Goal: Check status

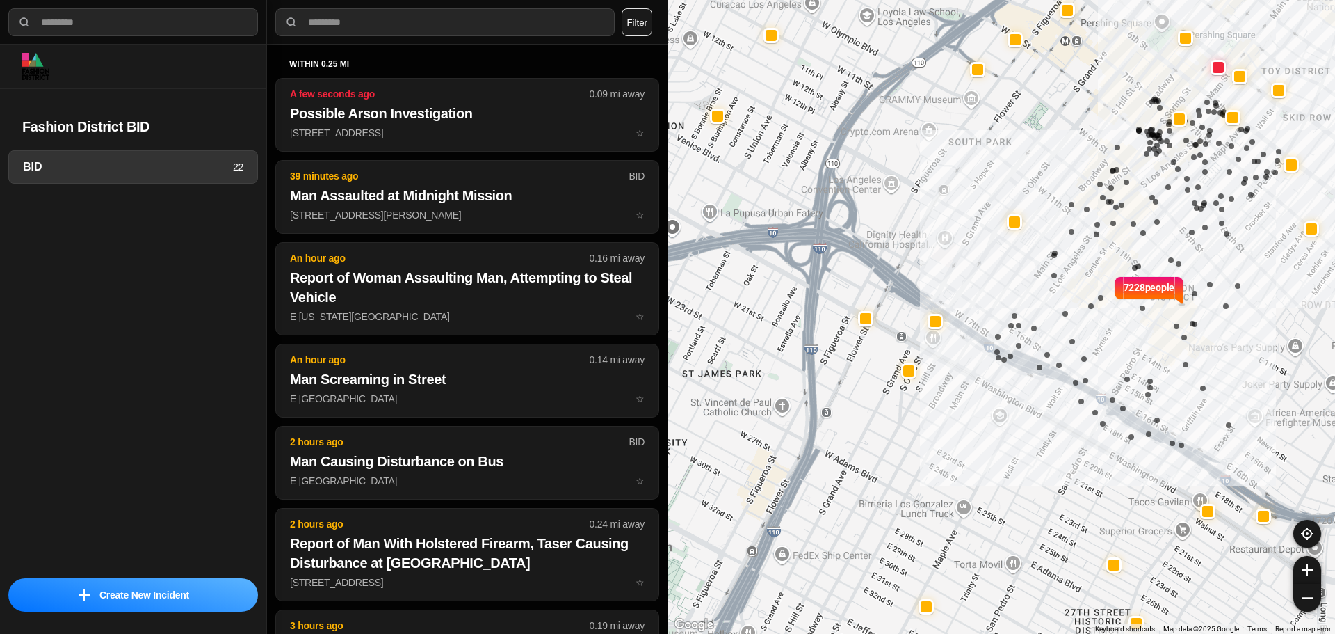
select select "*"
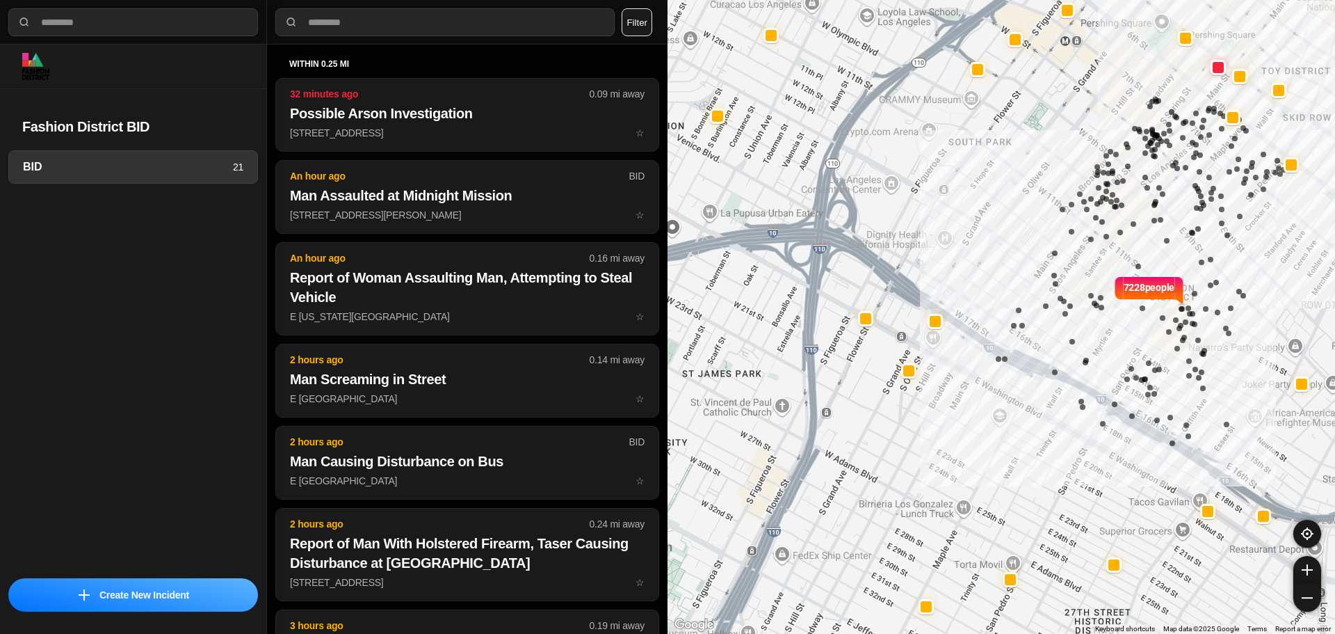
select select "*"
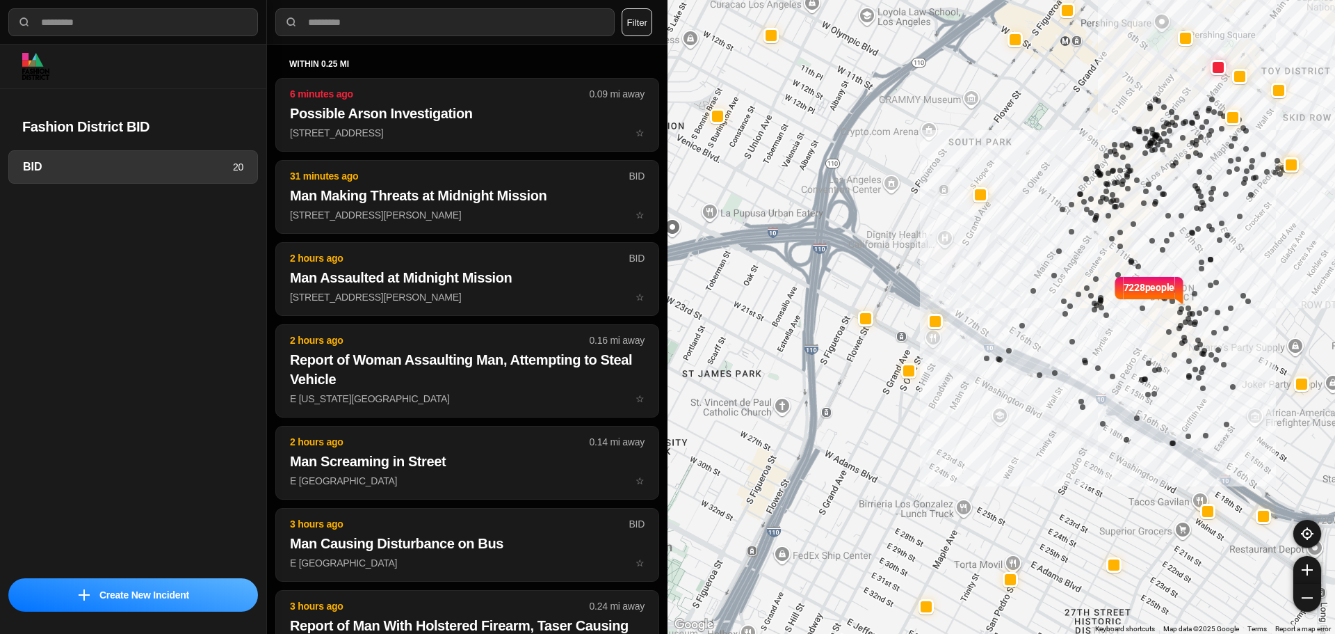
select select "*"
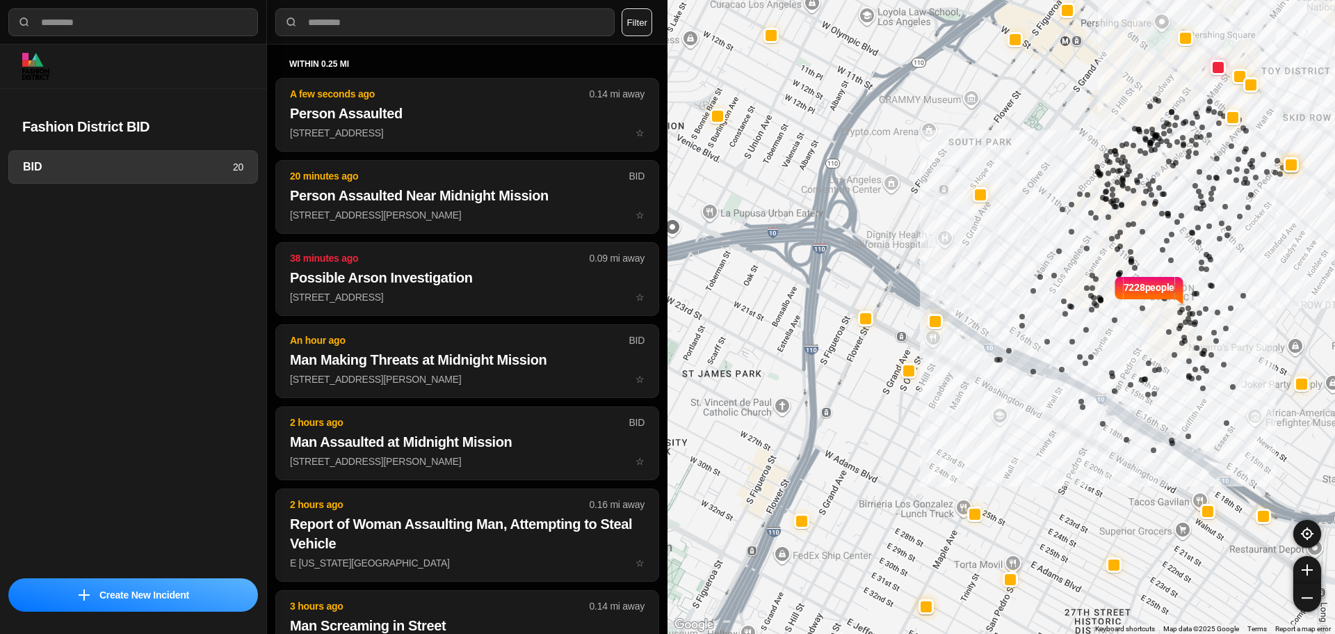
select select "*"
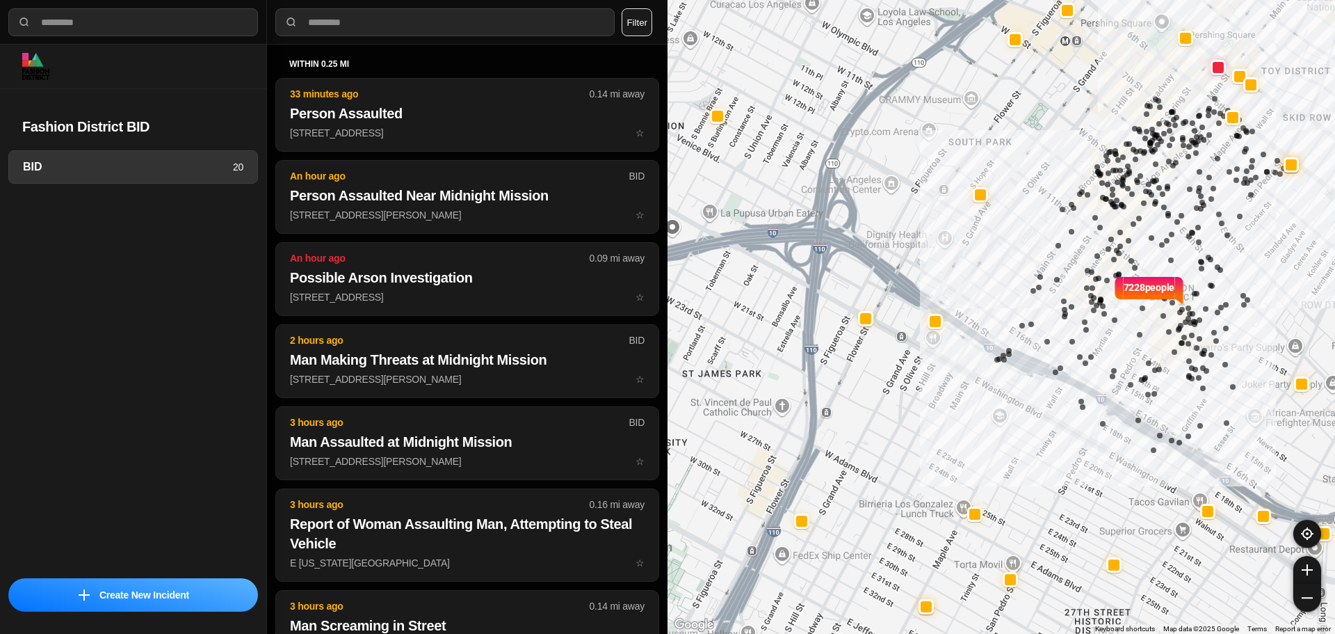
select select "*"
